Goal: Use online tool/utility: Utilize a website feature to perform a specific function

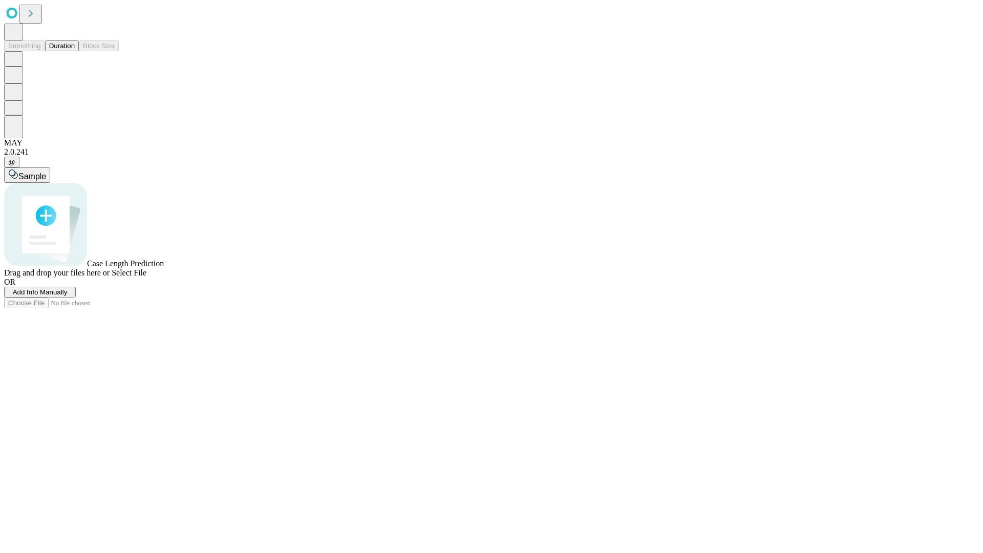
click at [75, 51] on button "Duration" at bounding box center [62, 45] width 34 height 11
click at [68, 296] on span "Add Info Manually" at bounding box center [40, 292] width 55 height 8
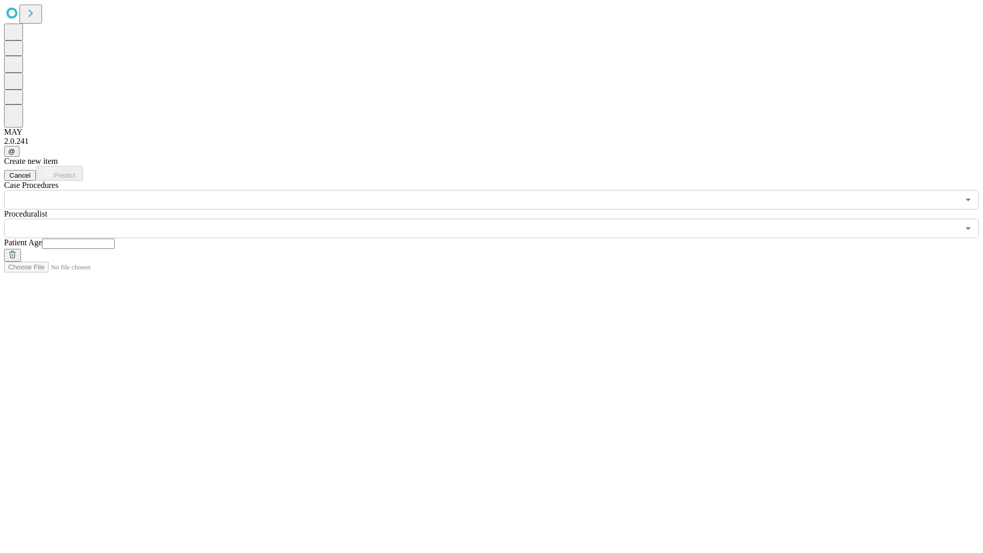
click at [115, 239] on input "text" at bounding box center [78, 244] width 73 height 10
type input "**"
click at [499, 219] on input "text" at bounding box center [481, 228] width 955 height 19
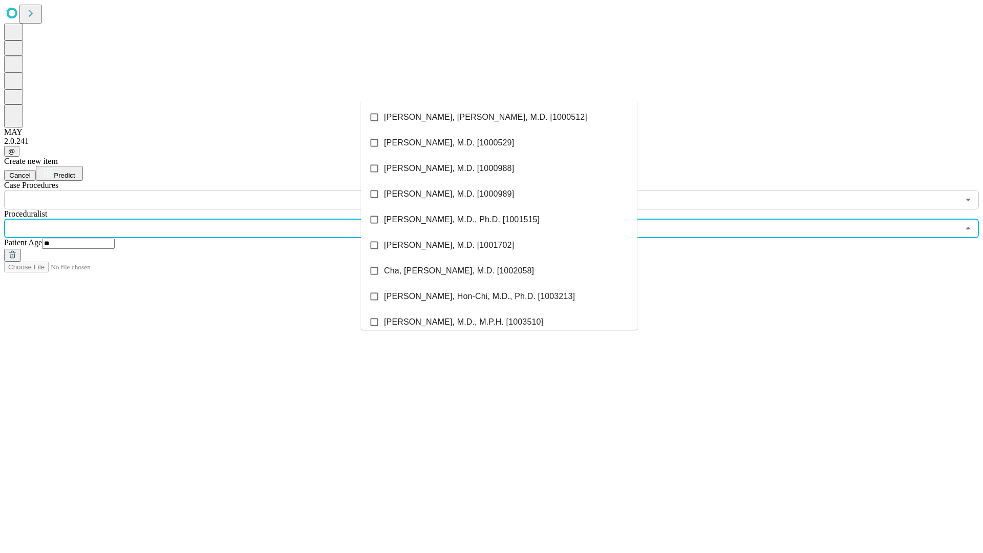
click at [499, 117] on li "[PERSON_NAME], [PERSON_NAME], M.D. [1000512]" at bounding box center [499, 117] width 276 height 26
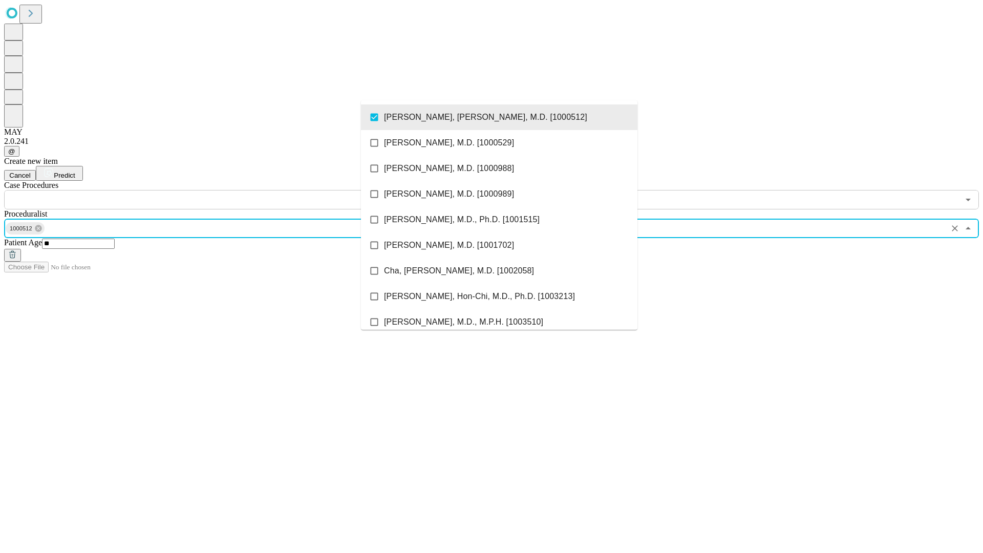
click at [215, 190] on input "text" at bounding box center [481, 199] width 955 height 19
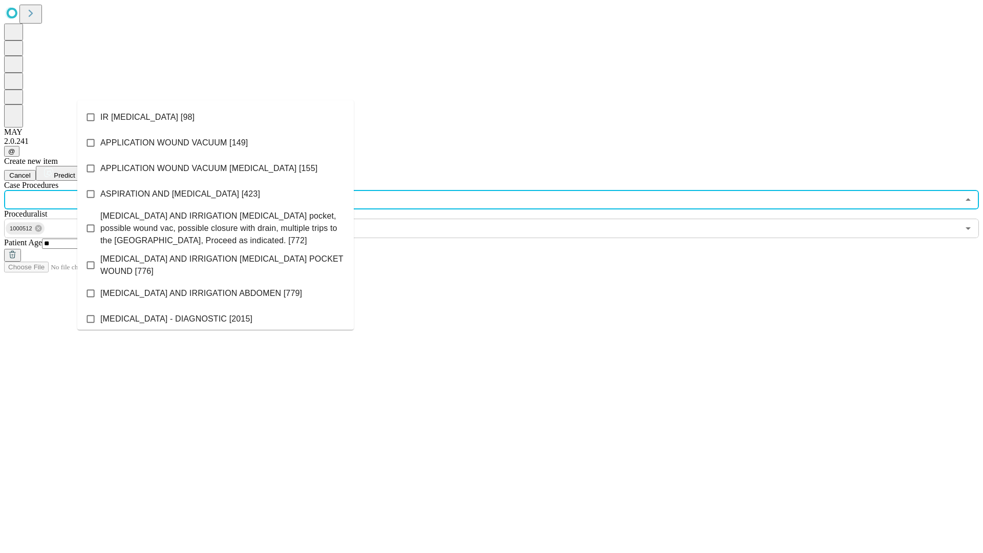
click at [216, 117] on li "IR [MEDICAL_DATA] [98]" at bounding box center [215, 117] width 276 height 26
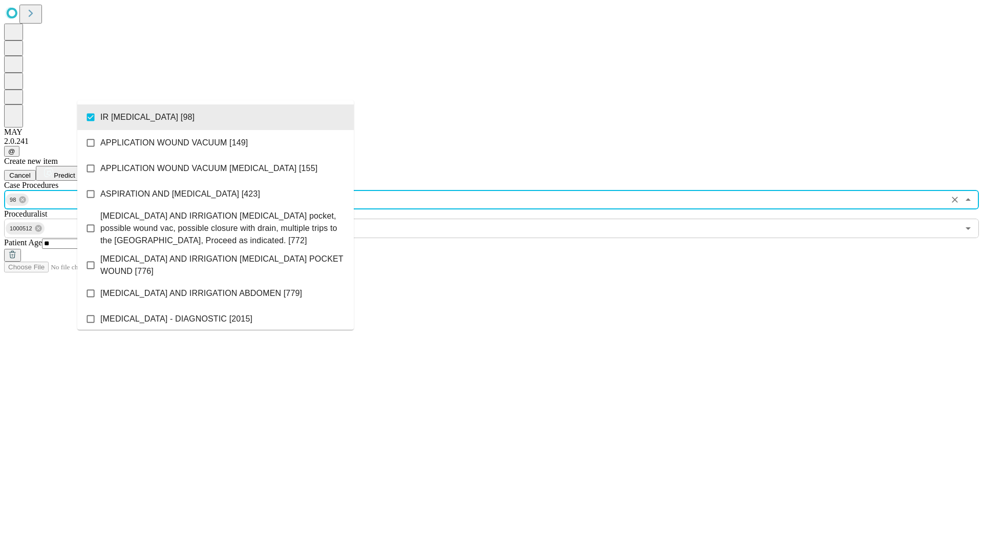
click at [75, 171] on span "Predict" at bounding box center [64, 175] width 21 height 8
